Goal: Transaction & Acquisition: Obtain resource

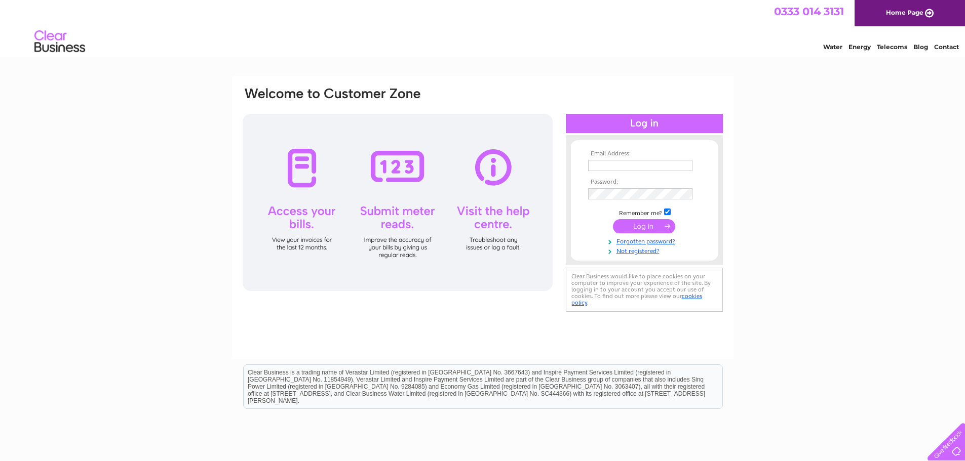
type input "[PERSON_NAME][EMAIL_ADDRESS][DOMAIN_NAME]"
click at [643, 225] on input "submit" at bounding box center [644, 226] width 62 height 14
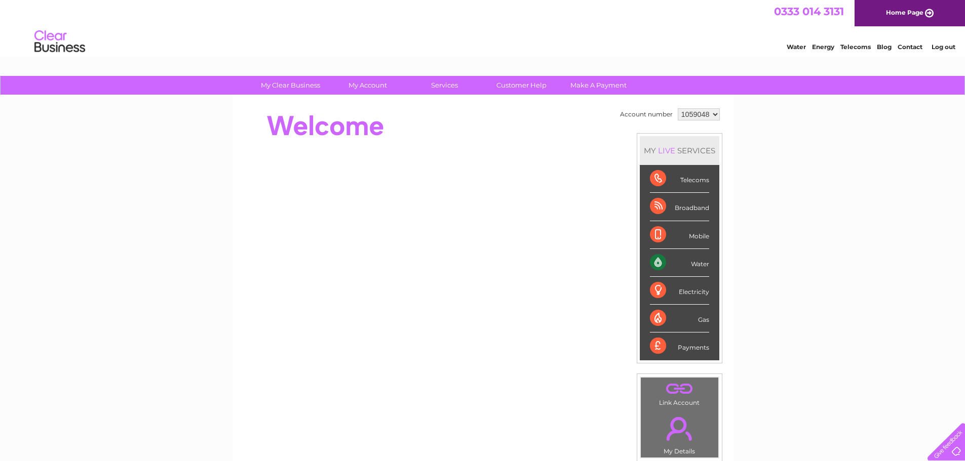
click at [713, 112] on select "1059048 1059062" at bounding box center [699, 114] width 42 height 12
select select "1059062"
click at [678, 108] on select "1059048 1059062" at bounding box center [699, 114] width 42 height 12
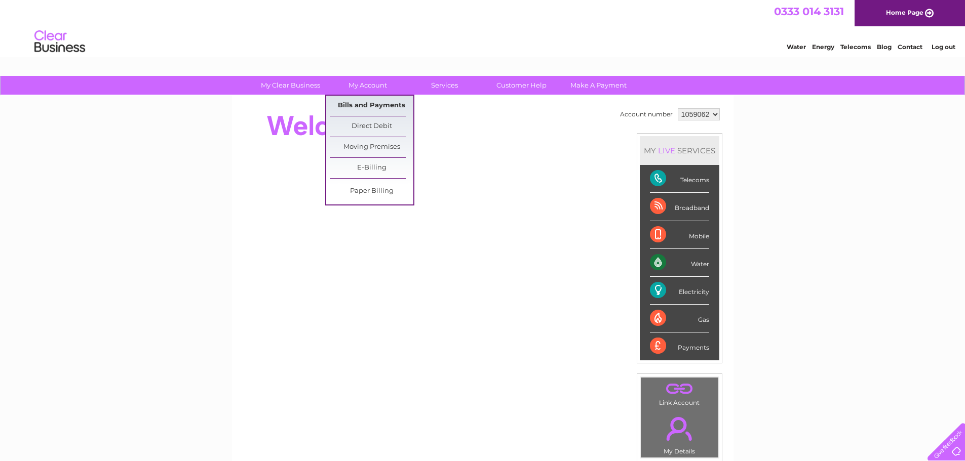
click at [362, 104] on link "Bills and Payments" at bounding box center [372, 106] width 84 height 20
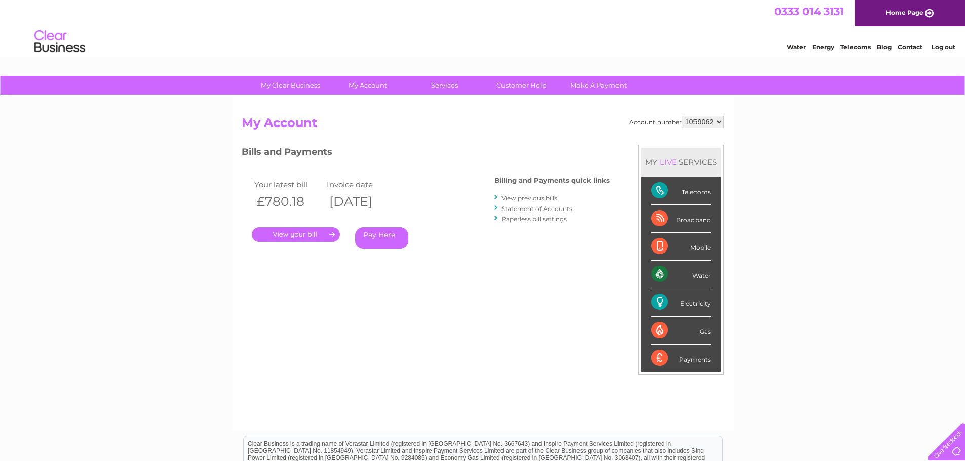
click at [524, 197] on link "View previous bills" at bounding box center [529, 198] width 56 height 8
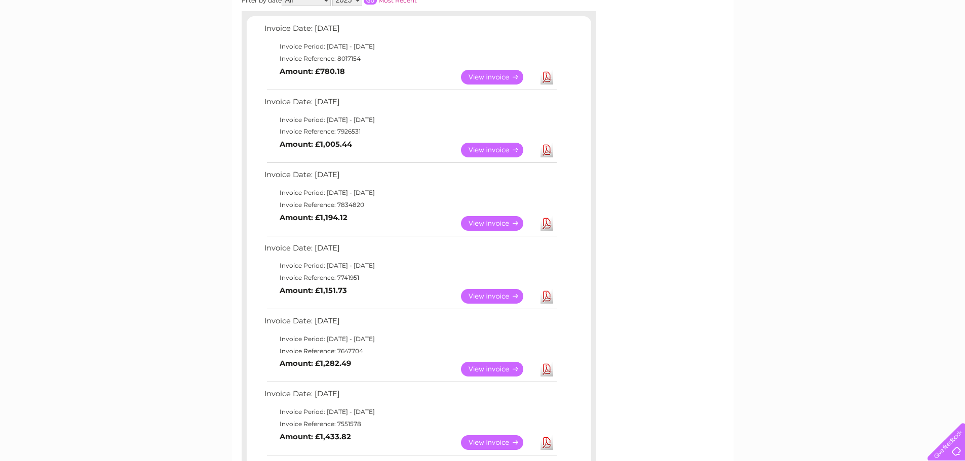
scroll to position [187, 0]
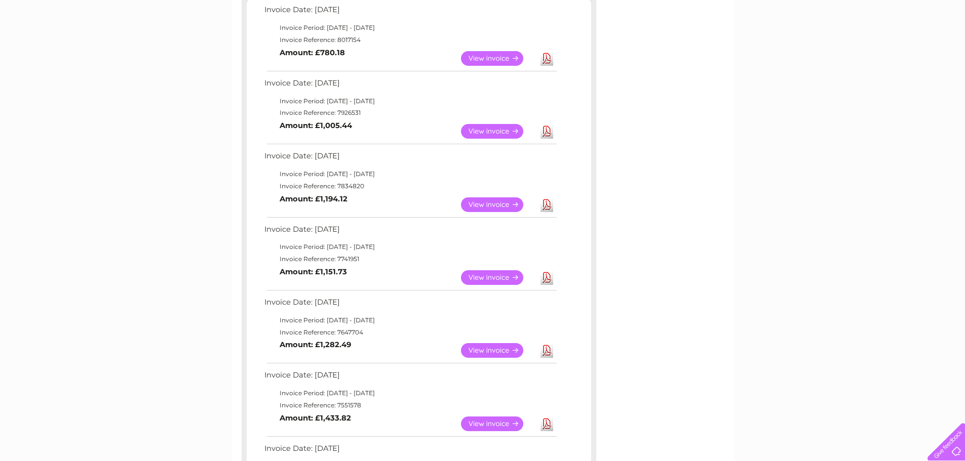
click at [547, 278] on link "Download" at bounding box center [546, 277] width 13 height 15
click at [546, 202] on link "Download" at bounding box center [546, 204] width 13 height 15
click at [547, 130] on link "Download" at bounding box center [546, 131] width 13 height 15
